Goal: Task Accomplishment & Management: Manage account settings

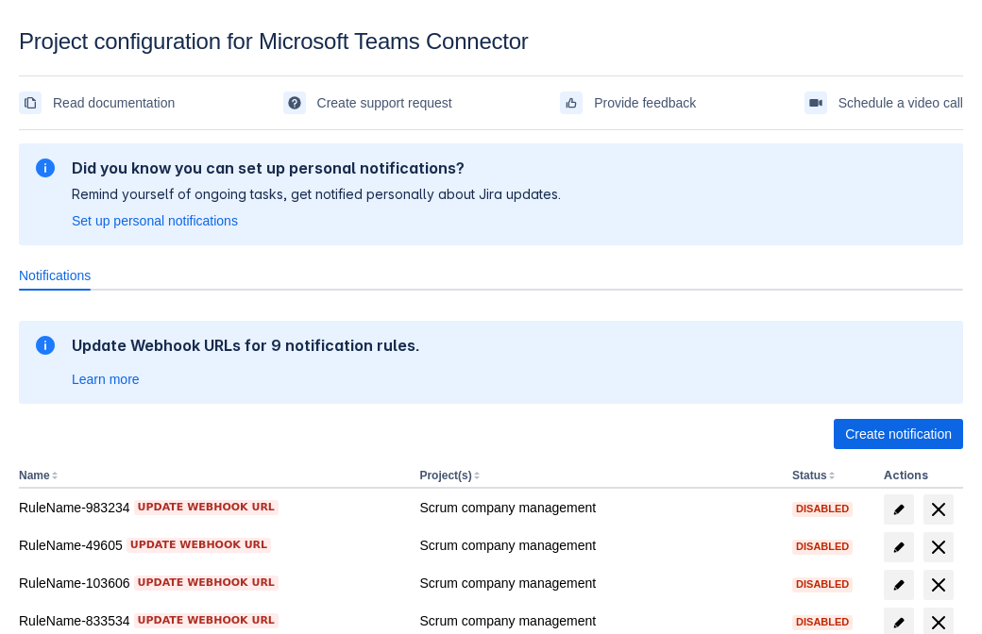
click at [898, 434] on span "Create notification" at bounding box center [898, 434] width 107 height 30
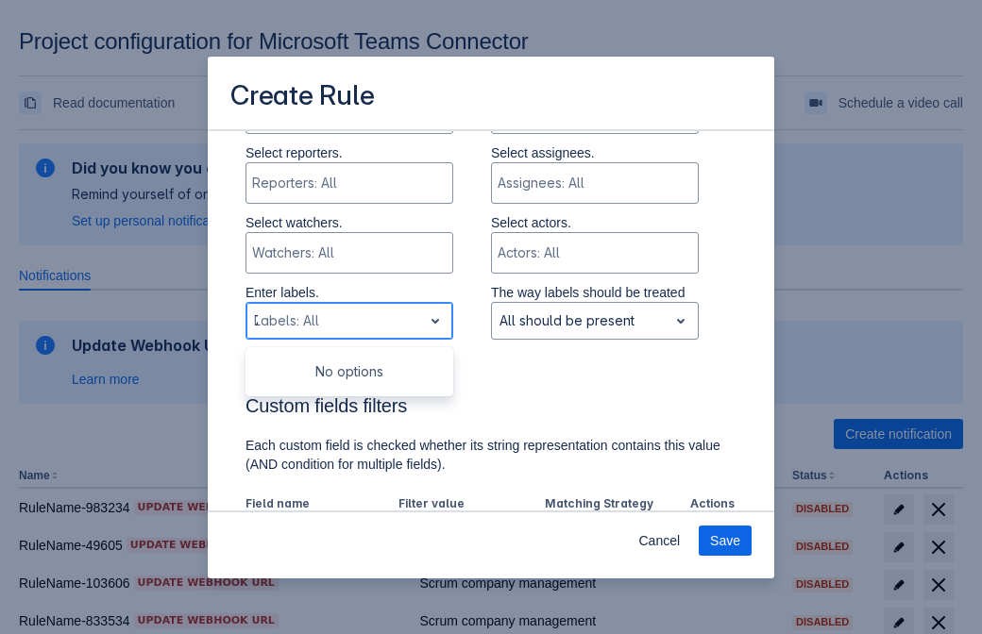
type input "722758_label"
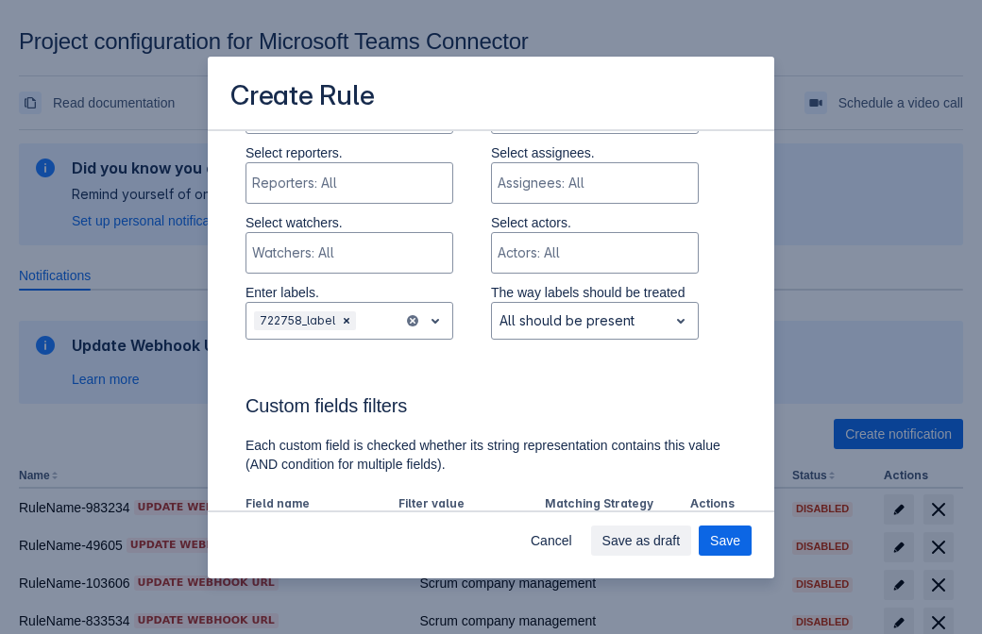
scroll to position [1169, 0]
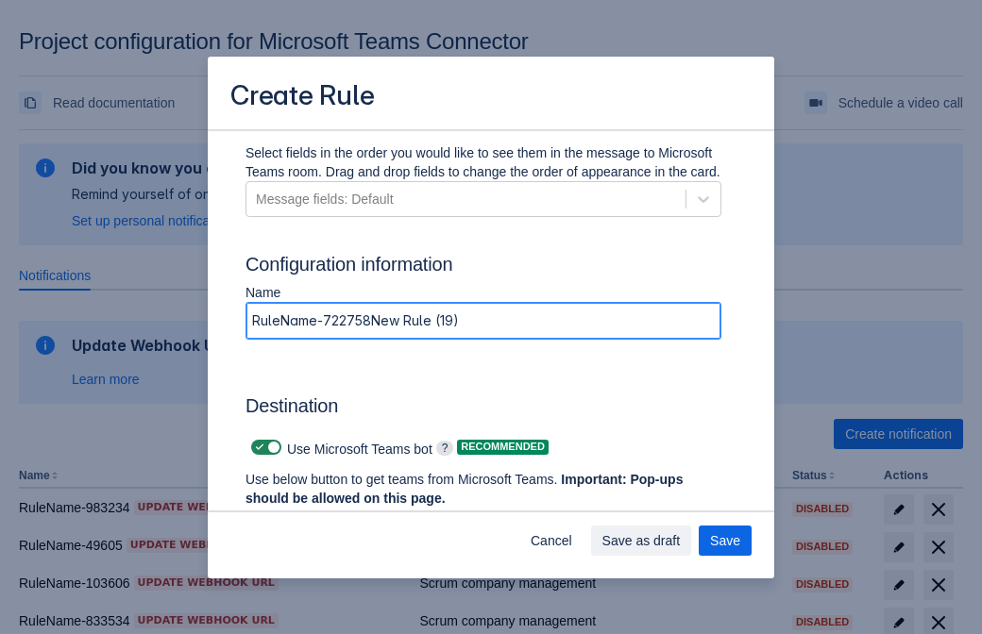
type input "RuleName-722758New Rule (19)"
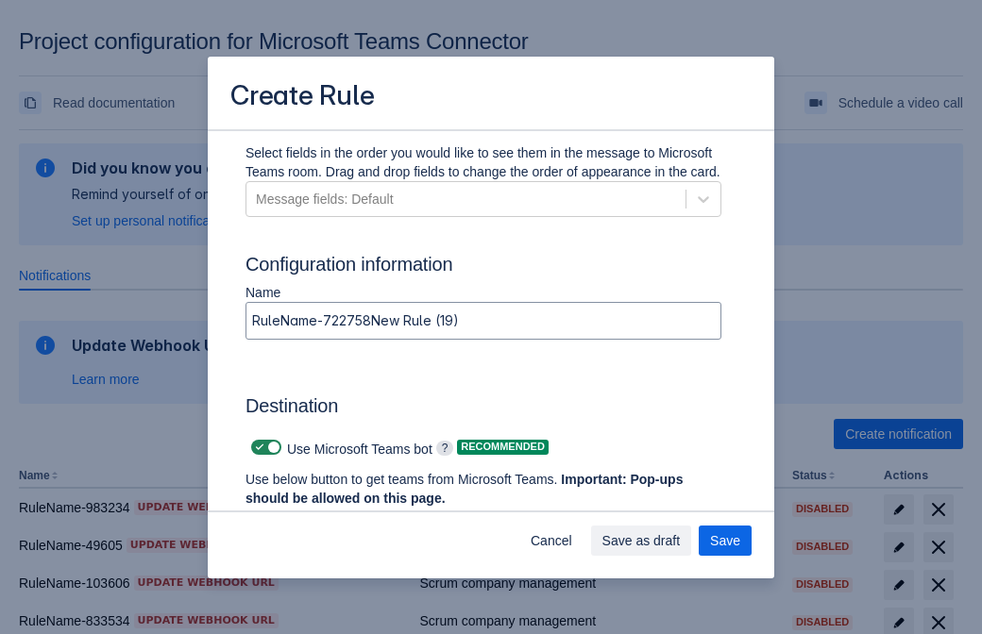
click at [257, 447] on span at bounding box center [259, 447] width 15 height 15
click at [257, 447] on input "checkbox" at bounding box center [257, 448] width 12 height 12
checkbox input "false"
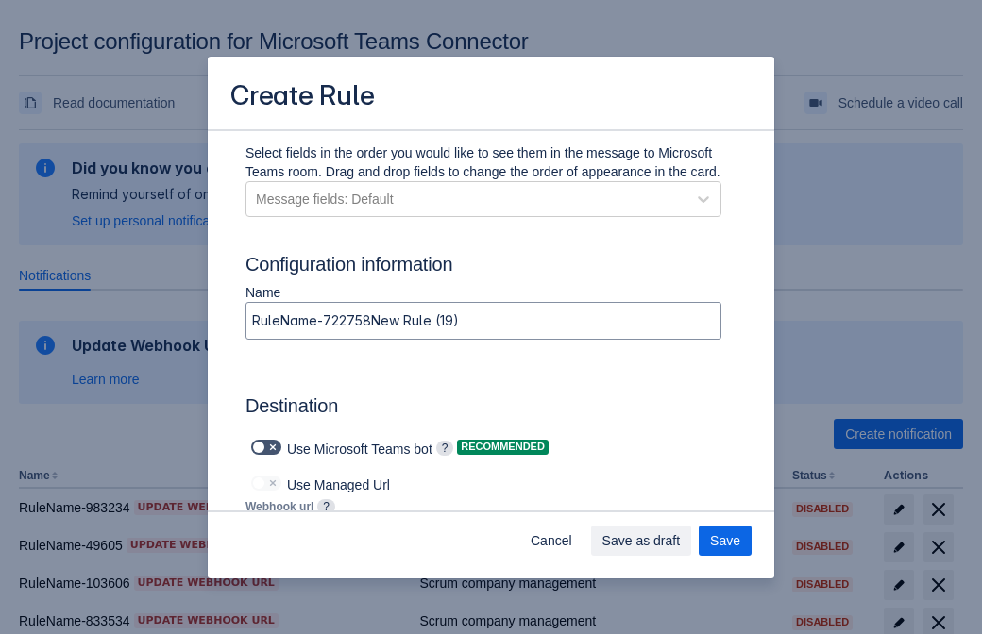
type input "https://prod-103.westeurope.logic.azure.com:443/workflows/562279af401f414e8dae6…"
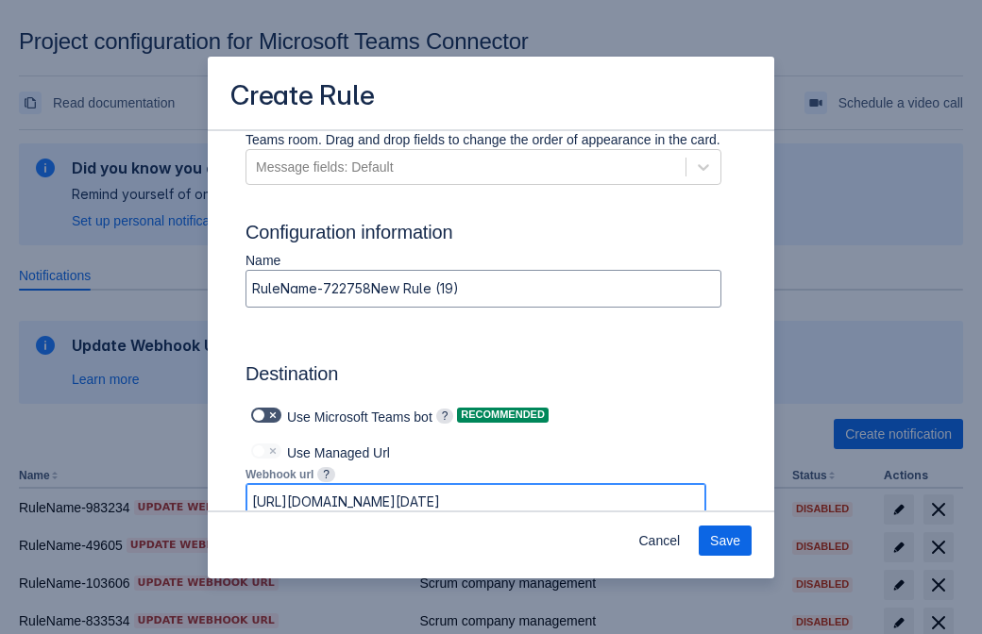
click at [725, 541] on span "Save" at bounding box center [725, 541] width 30 height 30
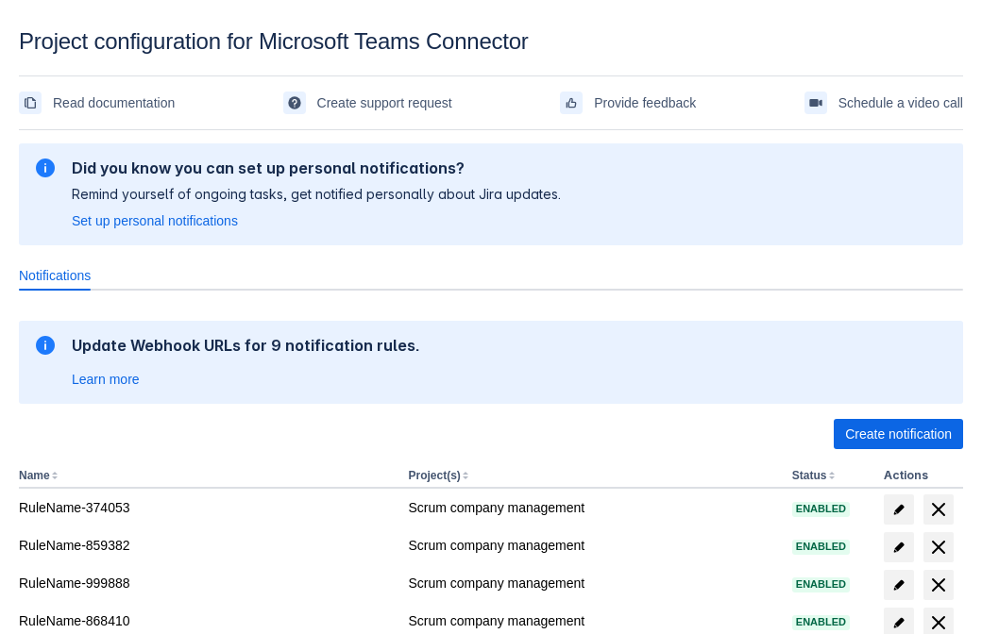
scroll to position [347, 0]
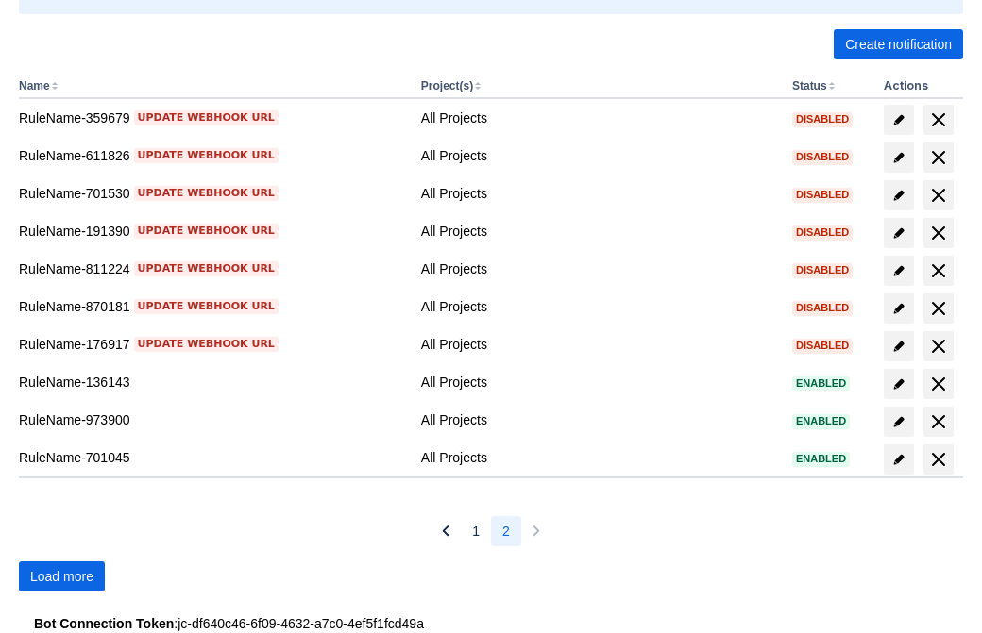
click at [61, 577] on span "Load more" at bounding box center [61, 577] width 63 height 30
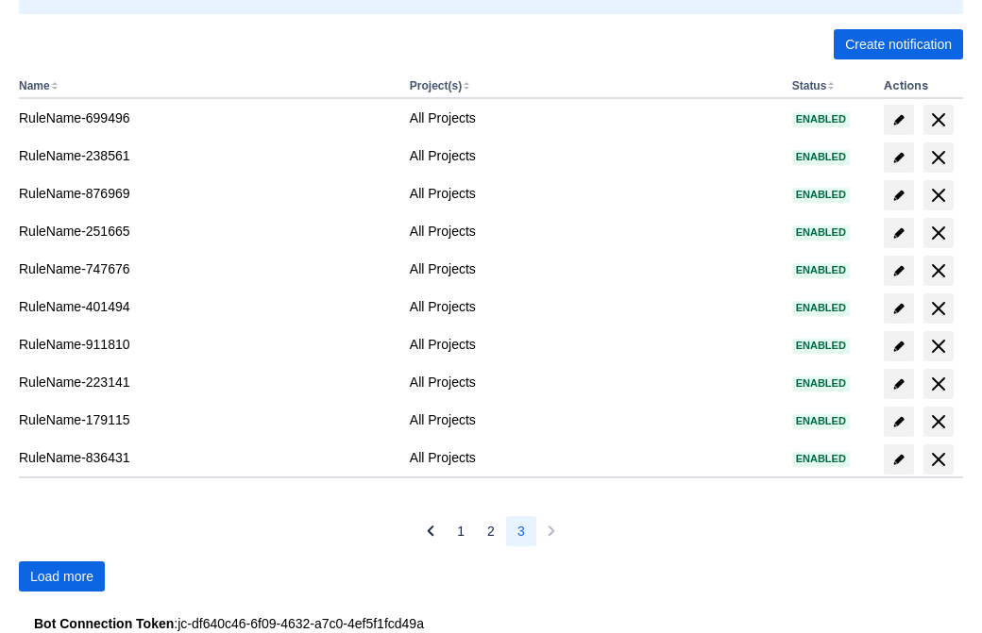
click at [61, 577] on span "Load more" at bounding box center [61, 577] width 63 height 30
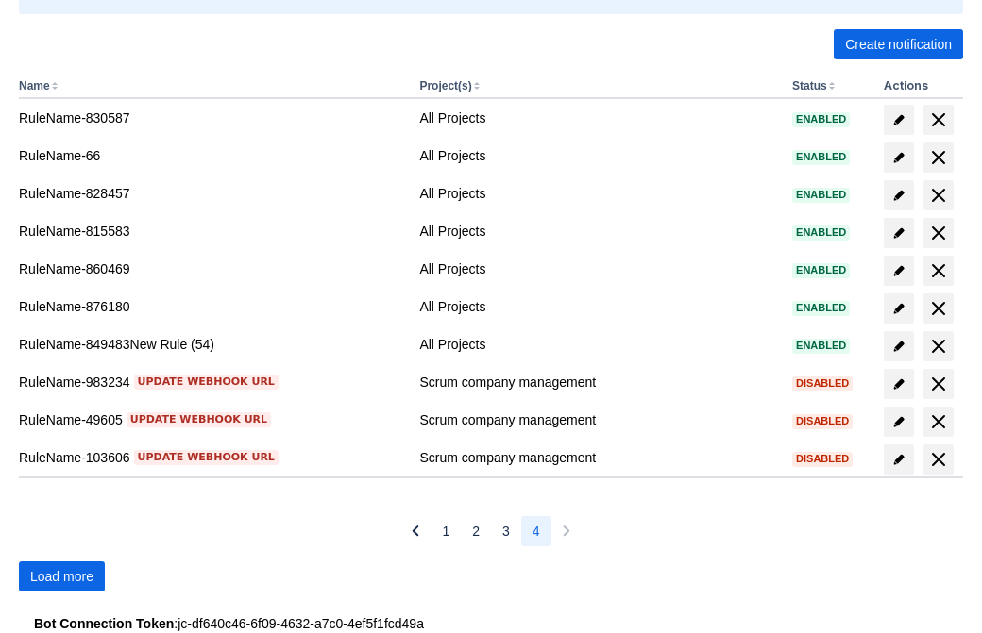
click at [61, 577] on span "Load more" at bounding box center [61, 577] width 63 height 30
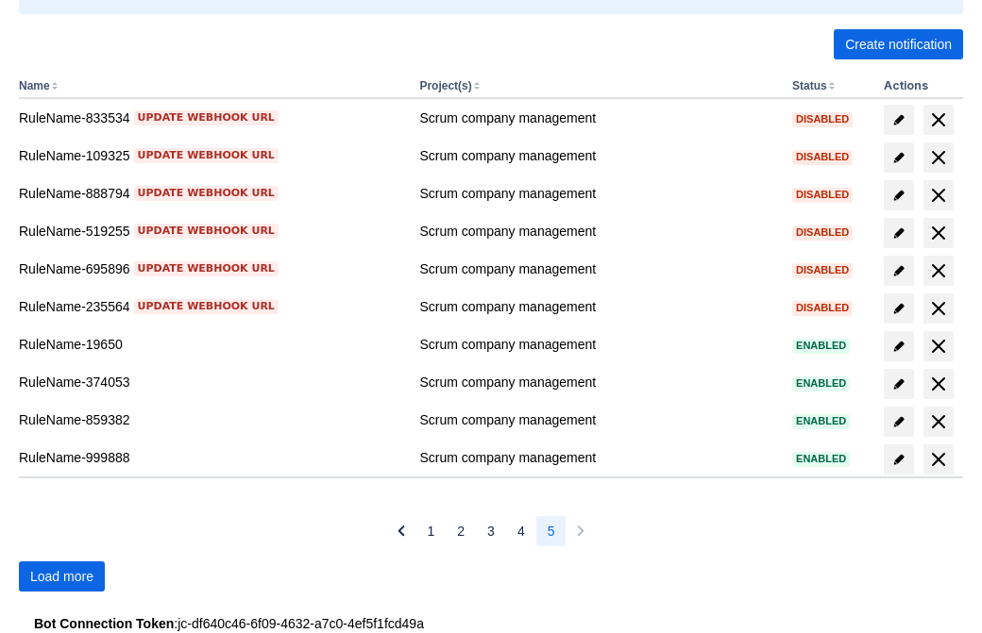
click at [61, 577] on span "Load more" at bounding box center [61, 577] width 63 height 30
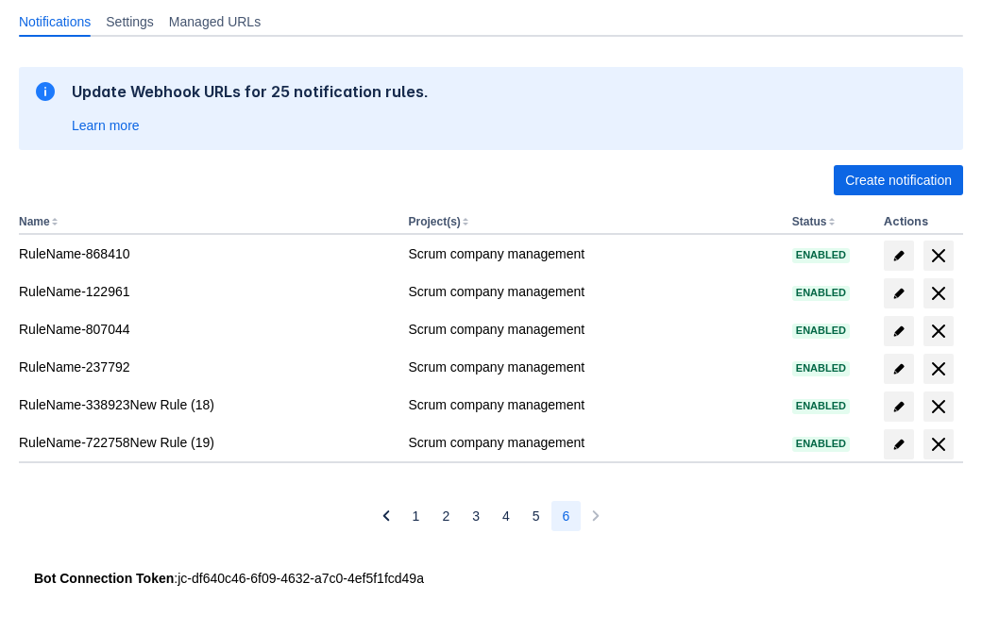
click at [937, 445] on span "delete" at bounding box center [938, 444] width 23 height 23
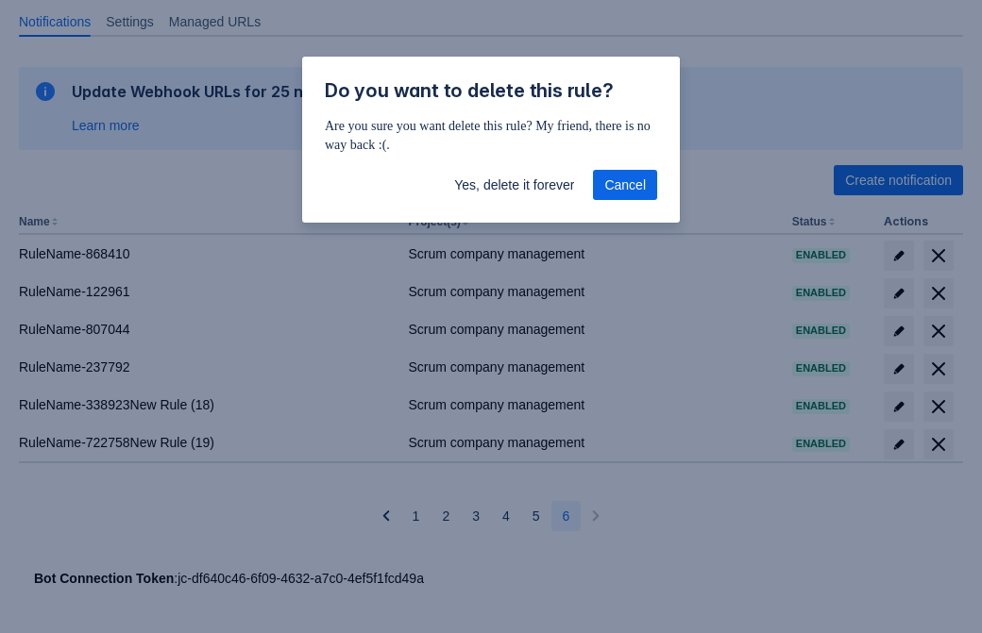
click at [513, 185] on span "Yes, delete it forever" at bounding box center [514, 185] width 120 height 30
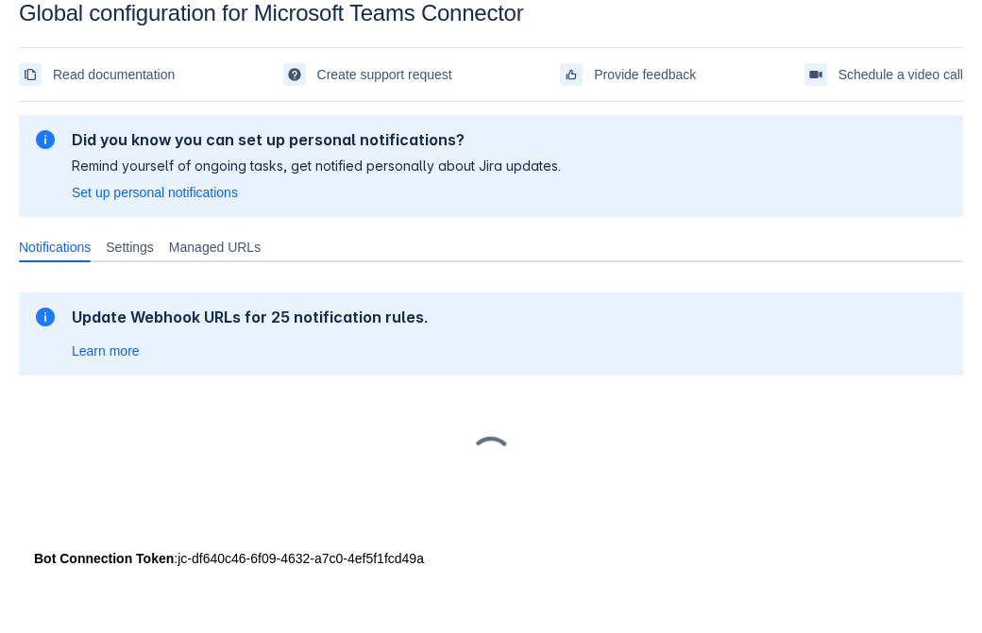
scroll to position [28, 0]
